Goal: Leave review/rating: Share an evaluation or opinion about a product, service, or content

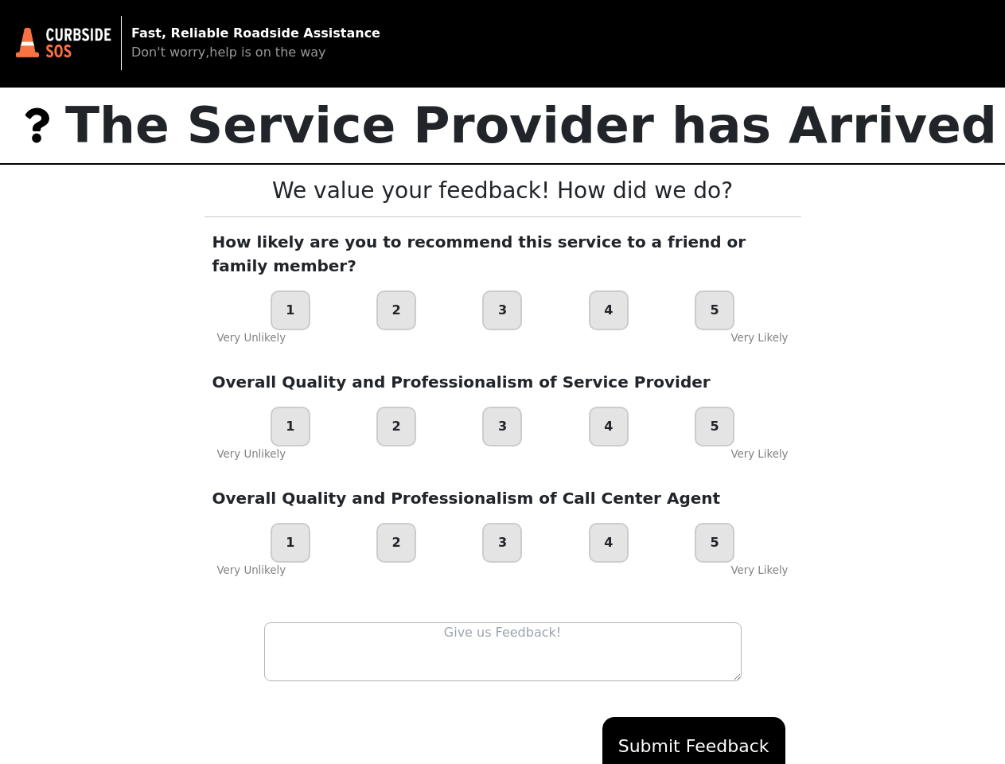
click at [502, 382] on div "Overall Quality and Professionalism of Service Provider 1 2 3 4 5 Very Unlikely…" at bounding box center [502, 416] width 597 height 92
click at [290, 290] on div "1" at bounding box center [290, 310] width 40 height 40
click at [396, 290] on div "2" at bounding box center [396, 310] width 40 height 40
click at [502, 290] on div "3" at bounding box center [502, 310] width 40 height 40
click at [608, 290] on div "4" at bounding box center [609, 310] width 40 height 40
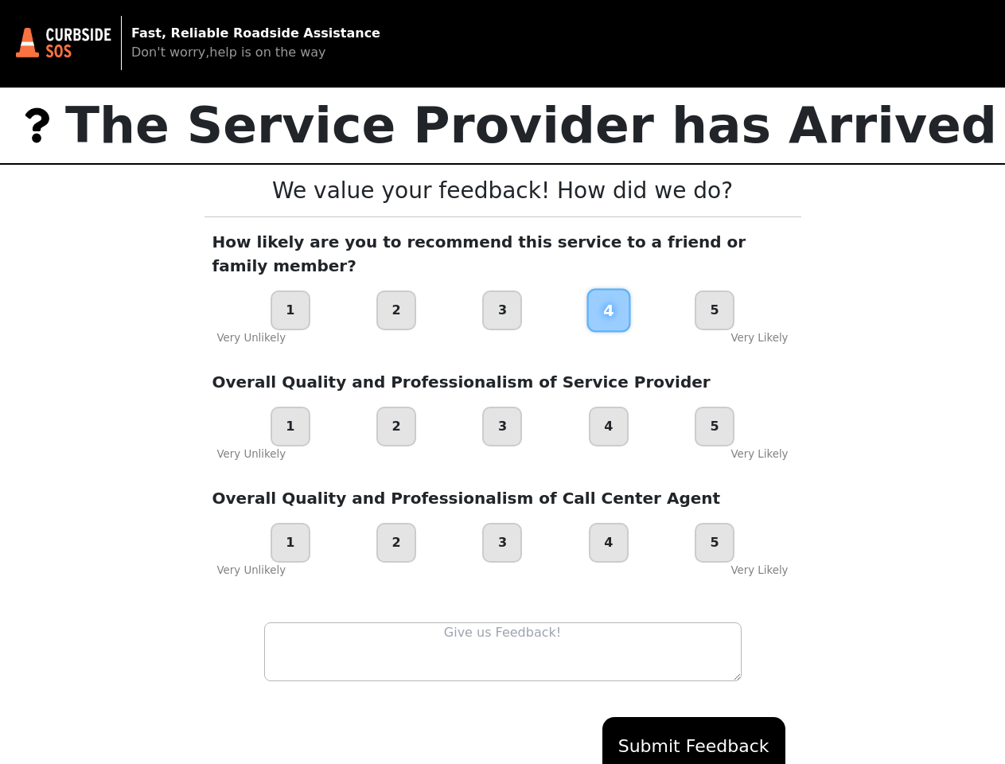
click at [714, 290] on div "5" at bounding box center [714, 310] width 40 height 40
click at [290, 406] on div "1" at bounding box center [290, 426] width 40 height 40
click at [396, 406] on div "2" at bounding box center [396, 426] width 40 height 40
click at [502, 406] on div "3" at bounding box center [502, 426] width 40 height 40
click at [608, 406] on div "4" at bounding box center [609, 426] width 40 height 40
